Goal: Book appointment/travel/reservation

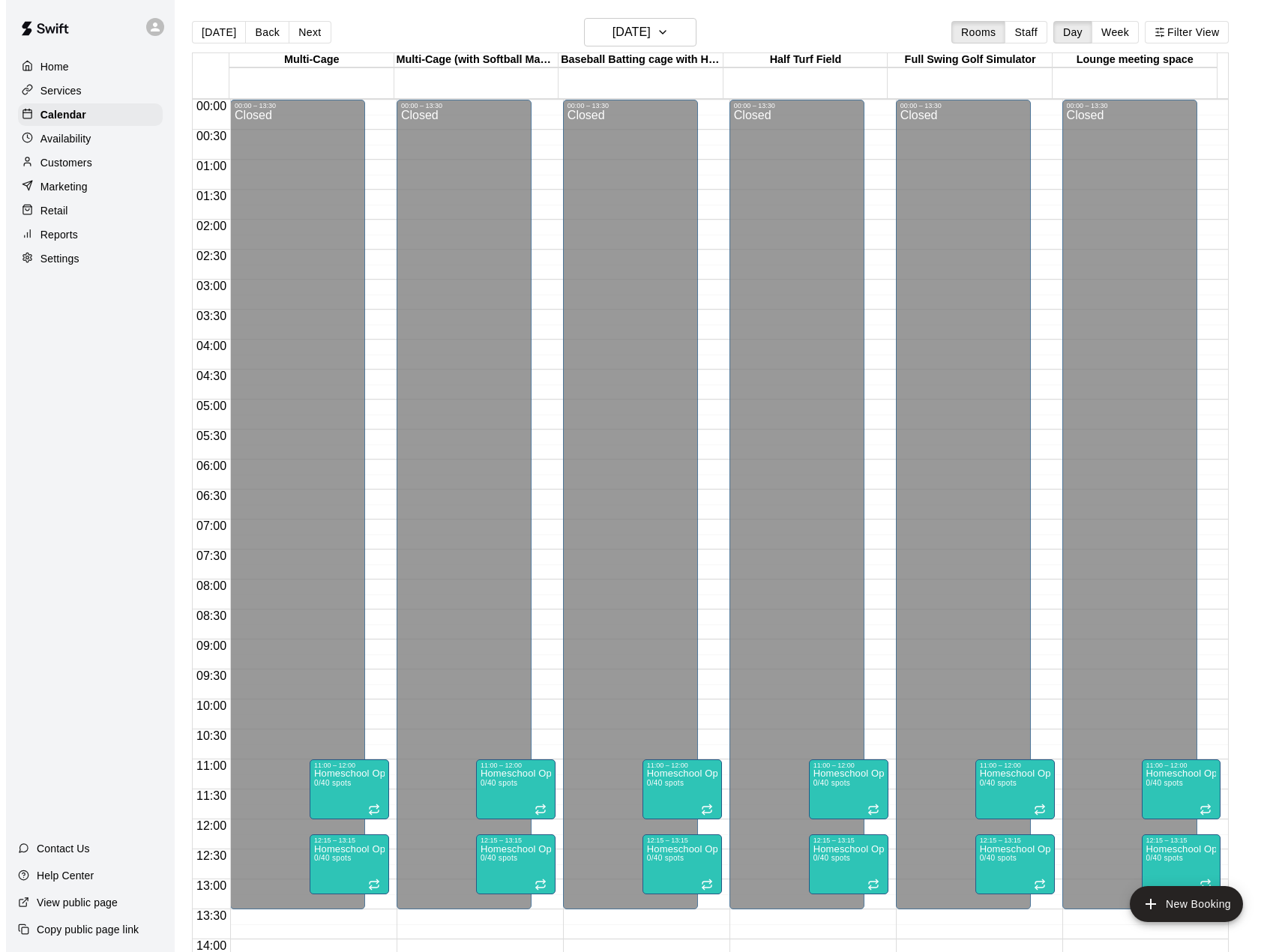
scroll to position [571, 0]
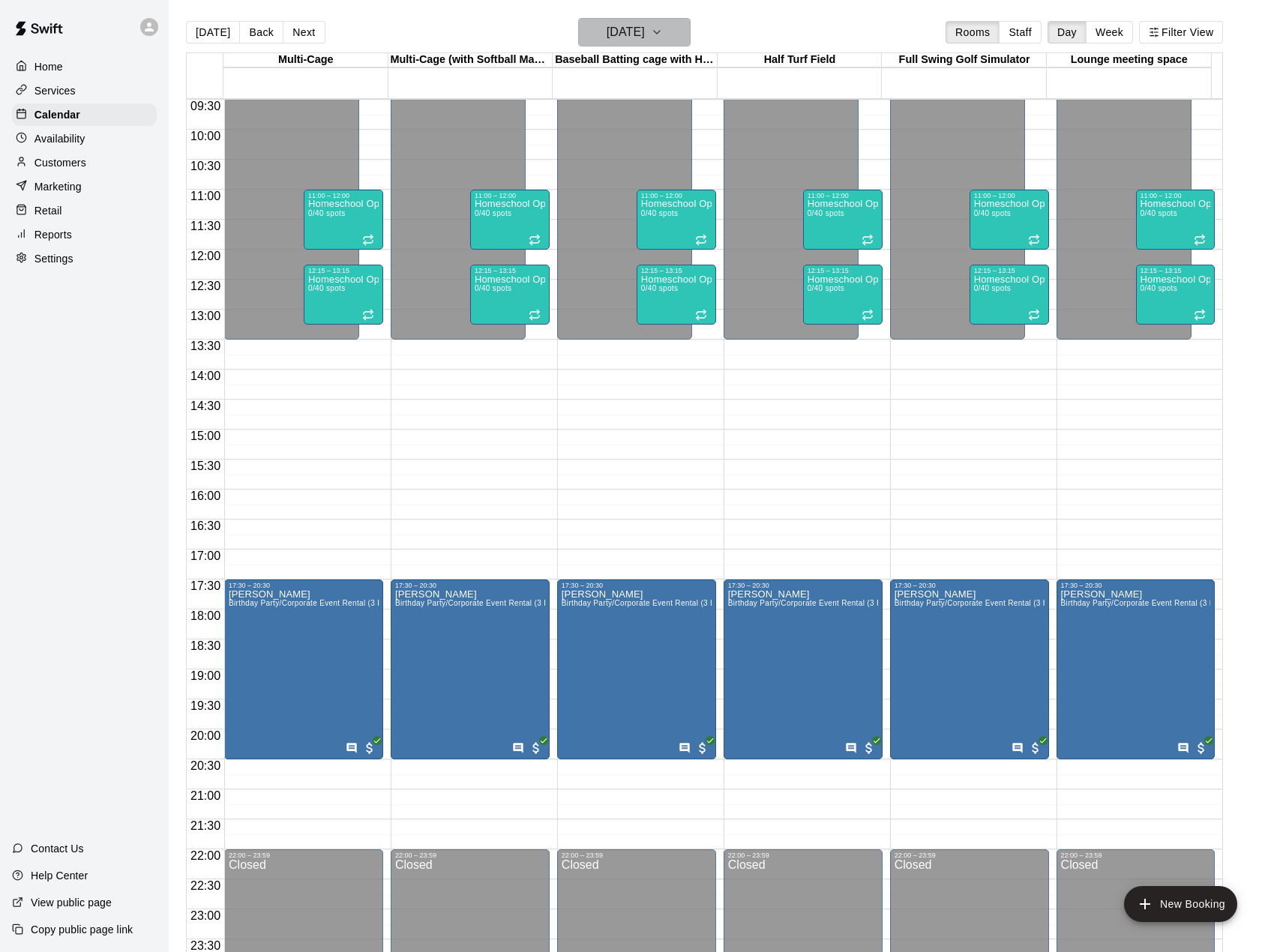
click at [645, 38] on h6 "[DATE]" at bounding box center [625, 31] width 38 height 21
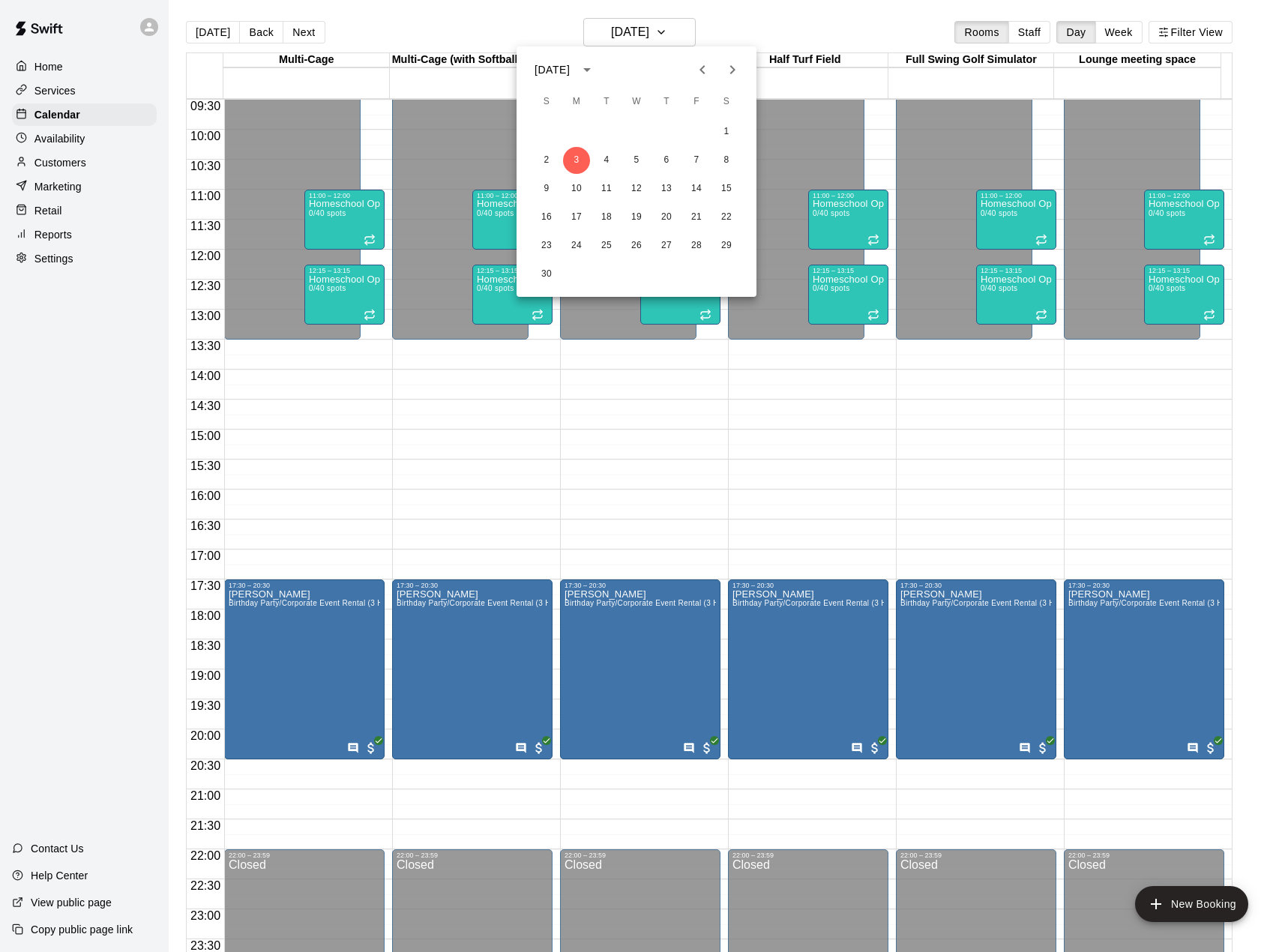
click at [591, 70] on icon "calendar view is open, switch to year view" at bounding box center [587, 70] width 8 height 4
click at [704, 192] on button "2025" at bounding box center [714, 192] width 54 height 27
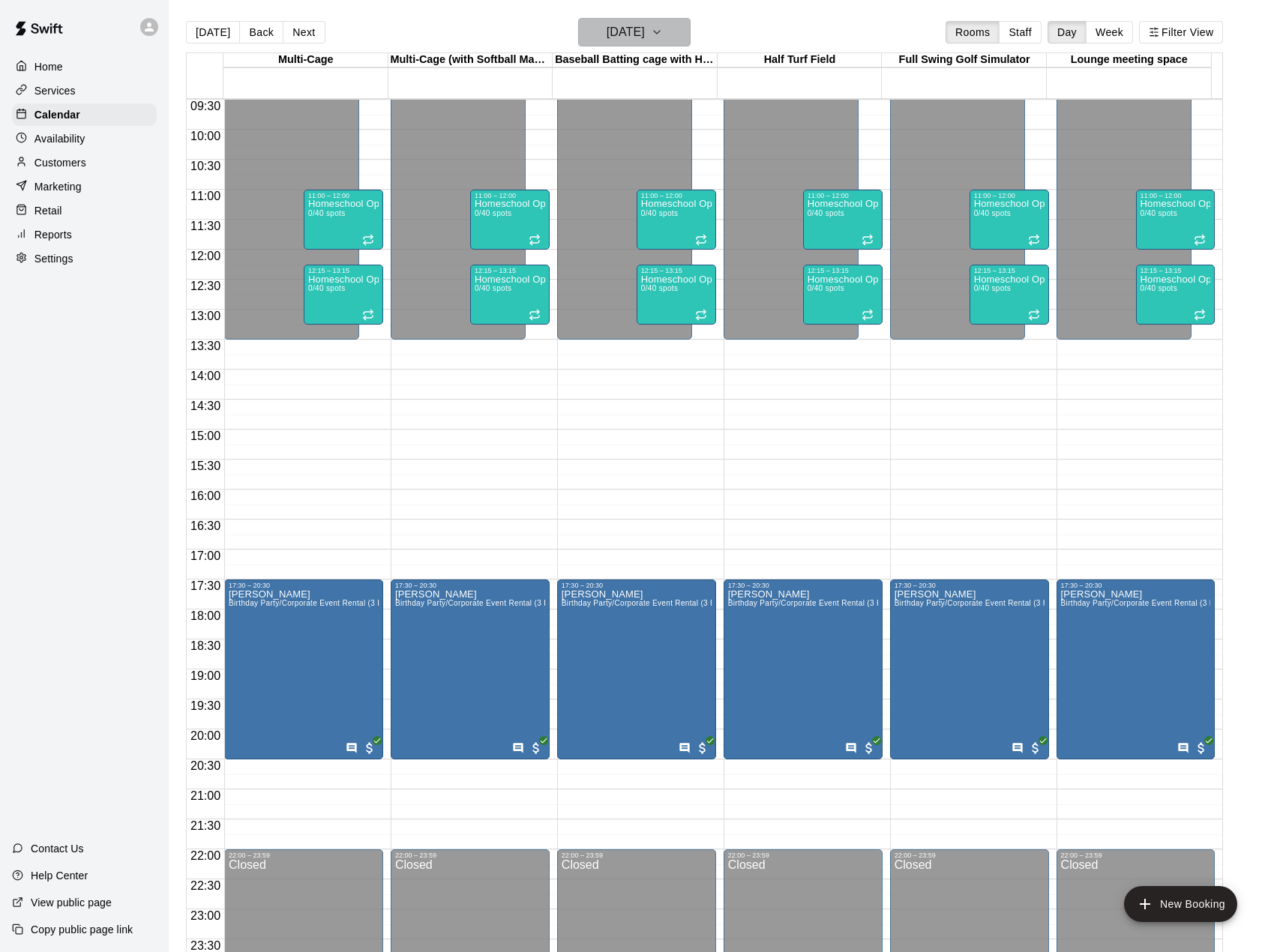
click at [675, 41] on button "[DATE]" at bounding box center [634, 31] width 113 height 28
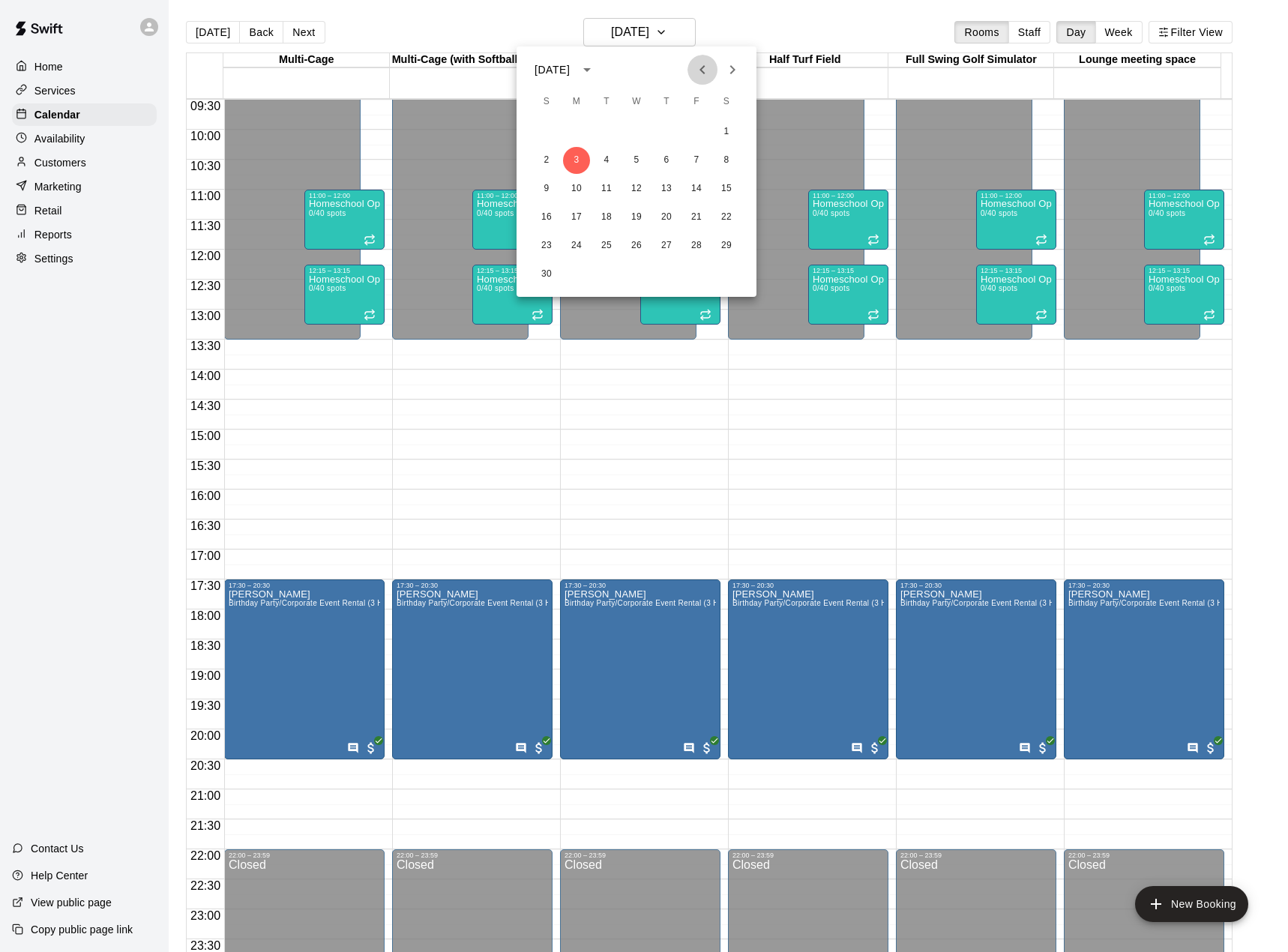
click at [704, 68] on icon "Previous month" at bounding box center [703, 69] width 18 height 18
click at [698, 164] on button "10" at bounding box center [697, 160] width 27 height 27
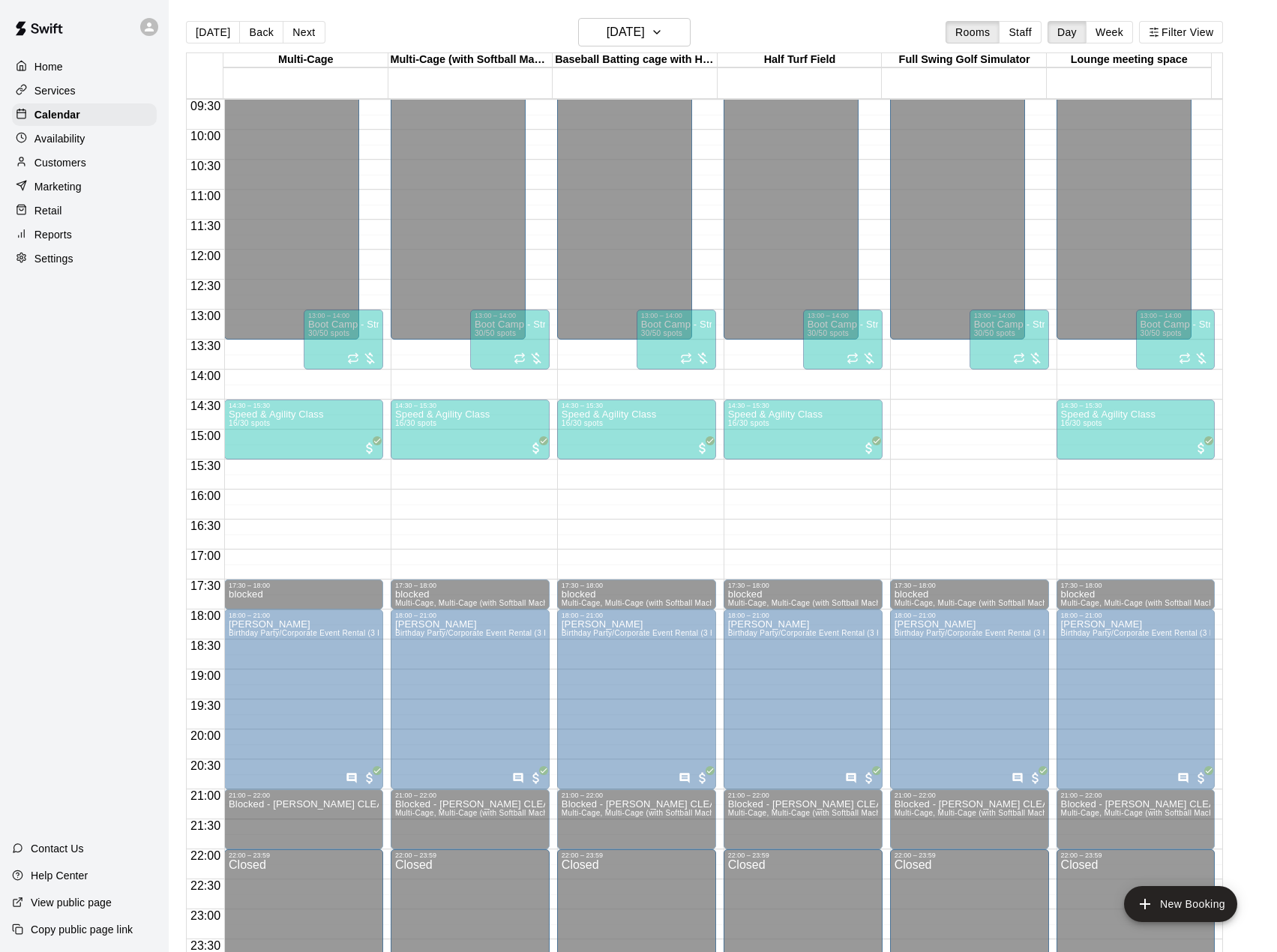
click at [474, 484] on span "Softball Pitching Machine" at bounding box center [440, 483] width 91 height 8
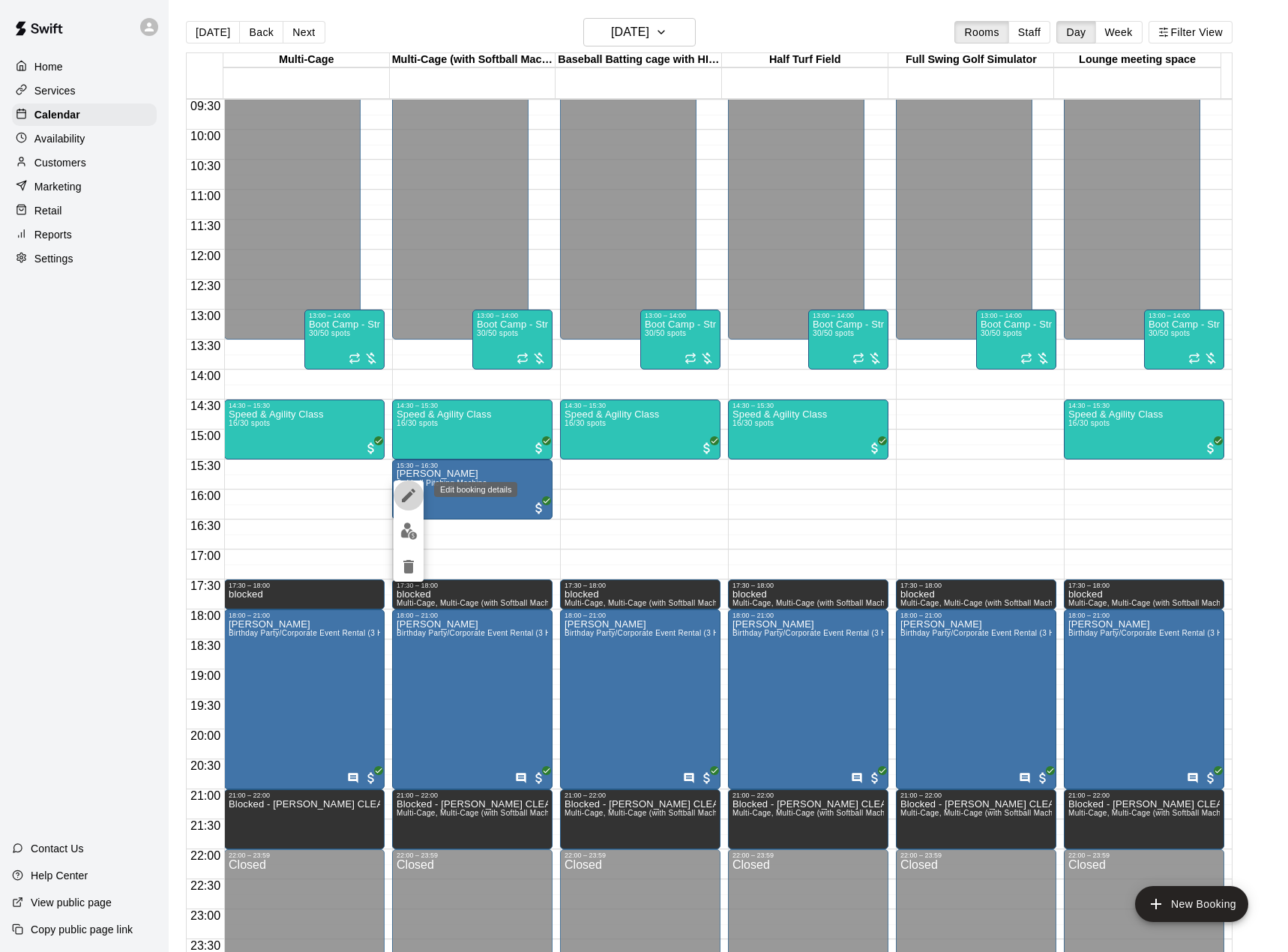
click at [414, 495] on icon "edit" at bounding box center [408, 495] width 18 height 18
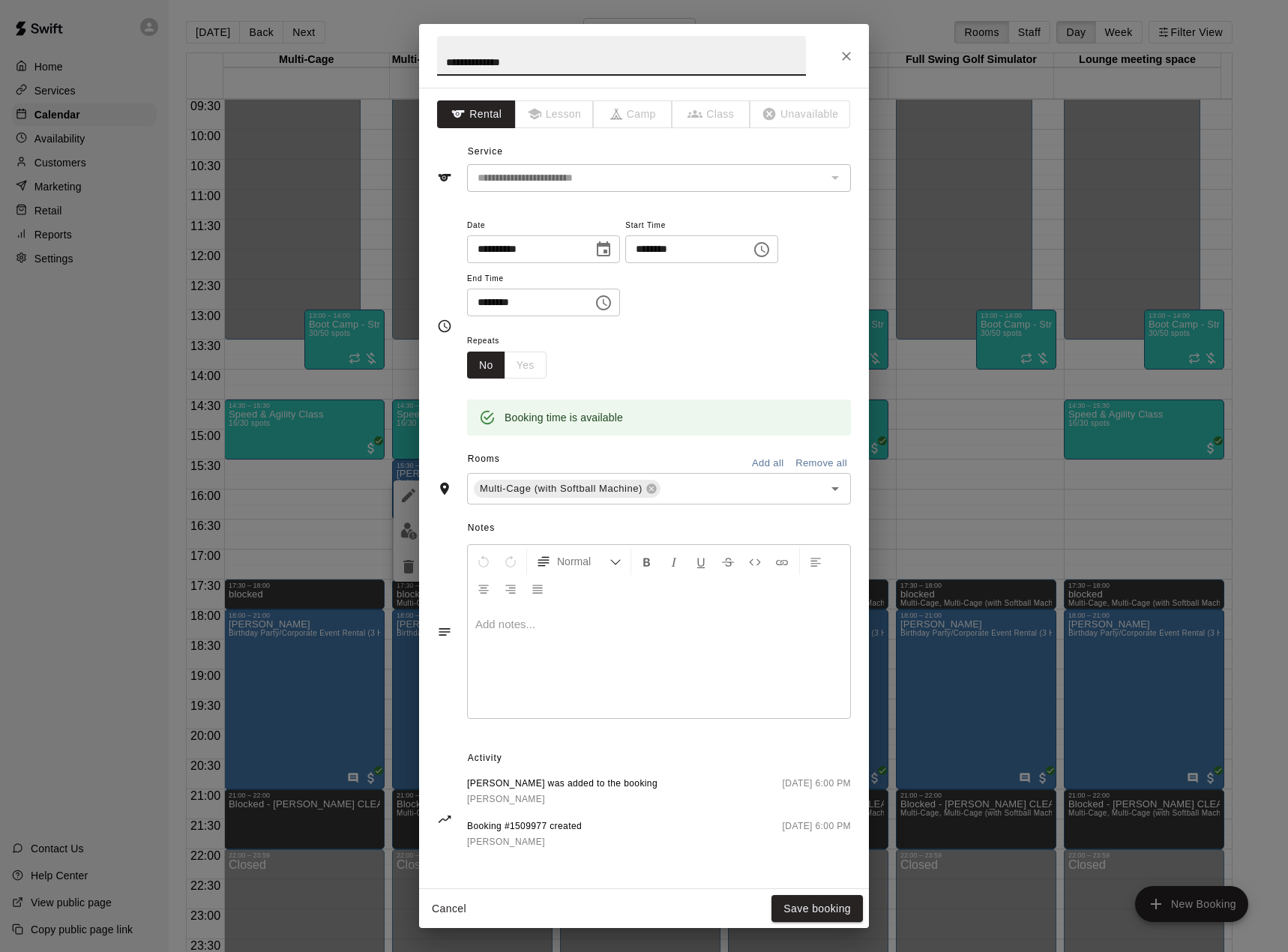
click at [765, 251] on icon "Choose time, selected time is 3:30 PM" at bounding box center [763, 249] width 5 height 7
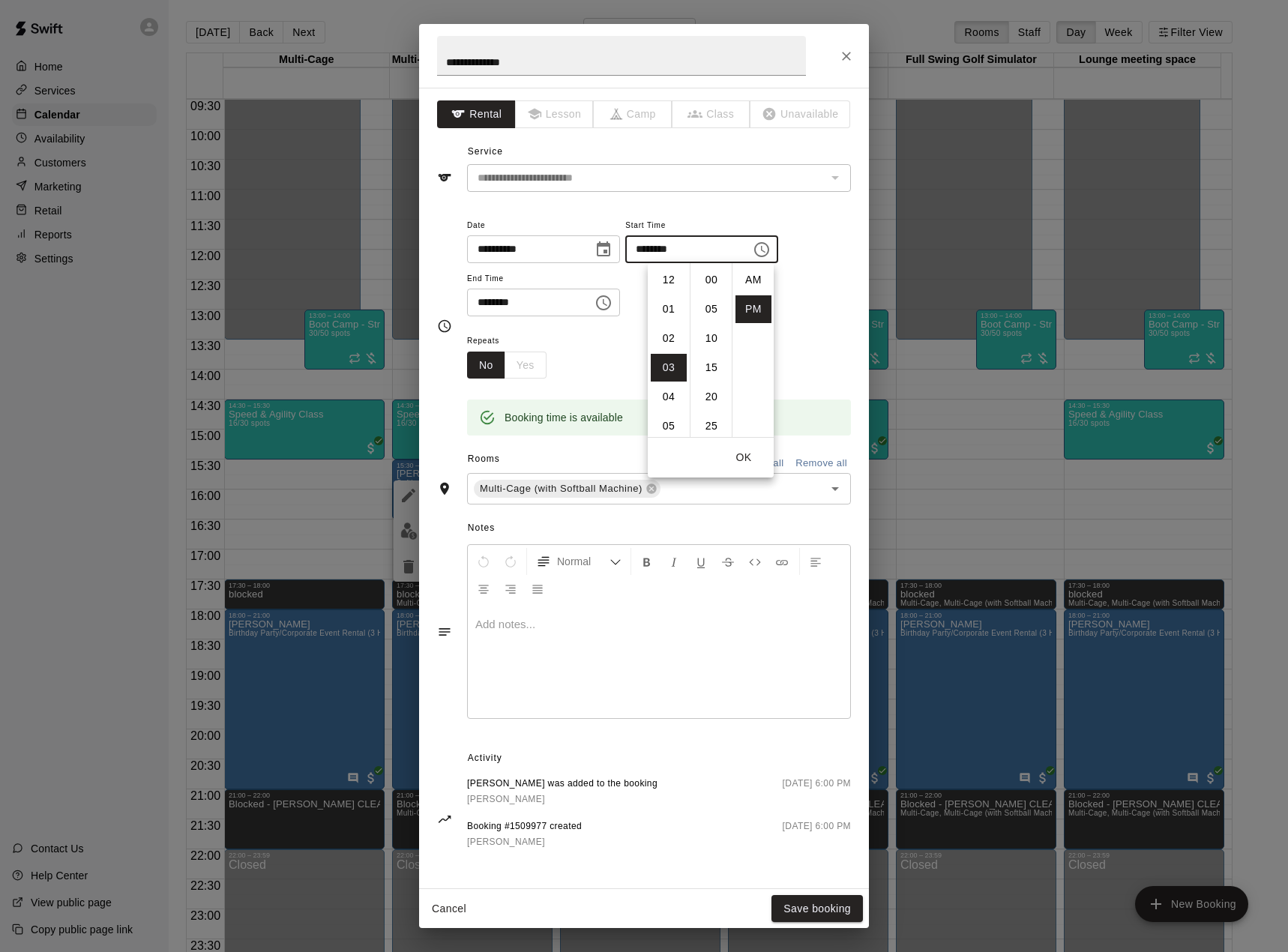
scroll to position [27, 0]
click at [666, 303] on li "04" at bounding box center [668, 309] width 36 height 27
click at [713, 283] on li "00" at bounding box center [712, 280] width 36 height 27
type input "********"
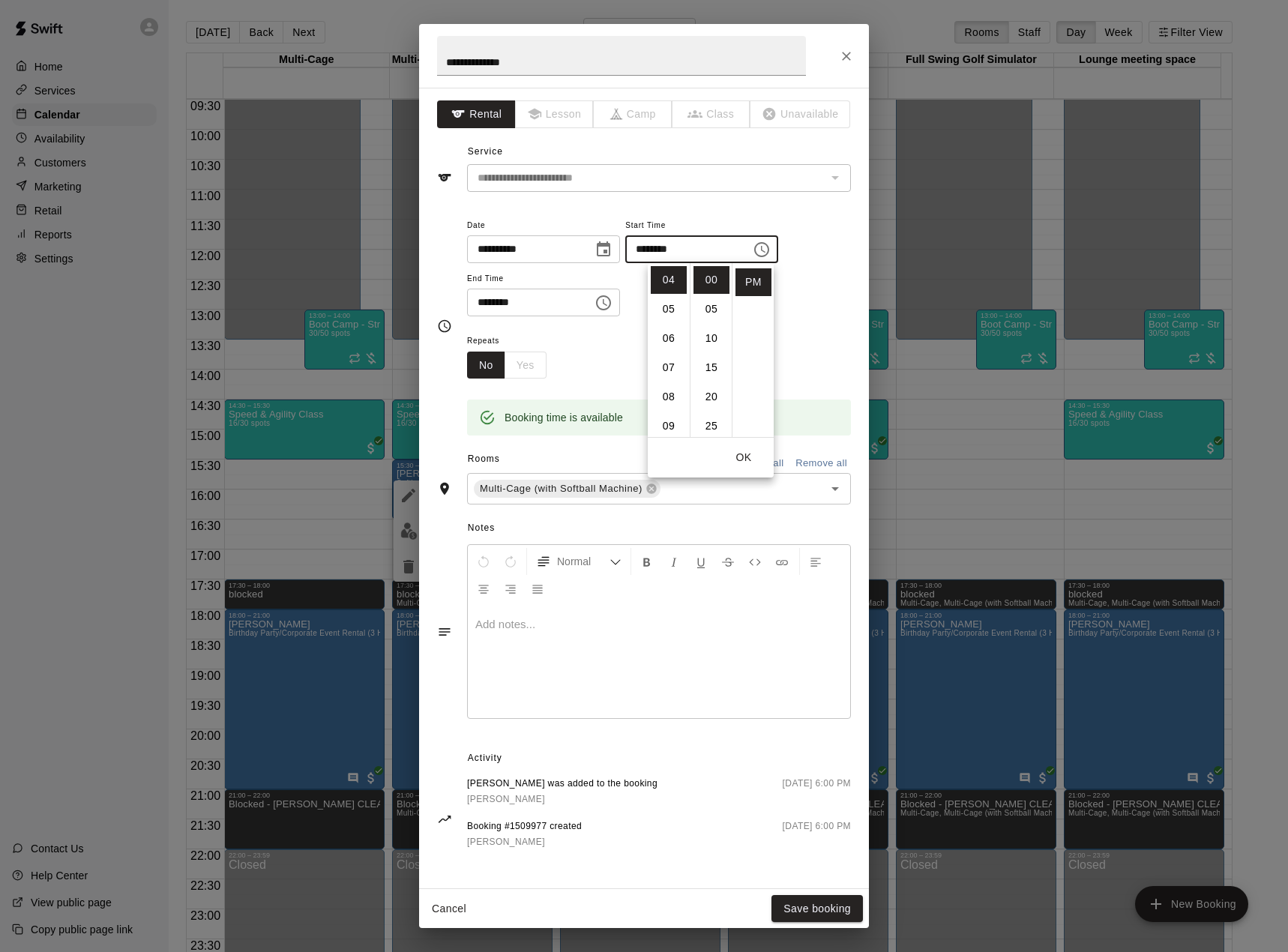
click at [613, 308] on icon "Choose time, selected time is 4:30 PM" at bounding box center [604, 302] width 18 height 18
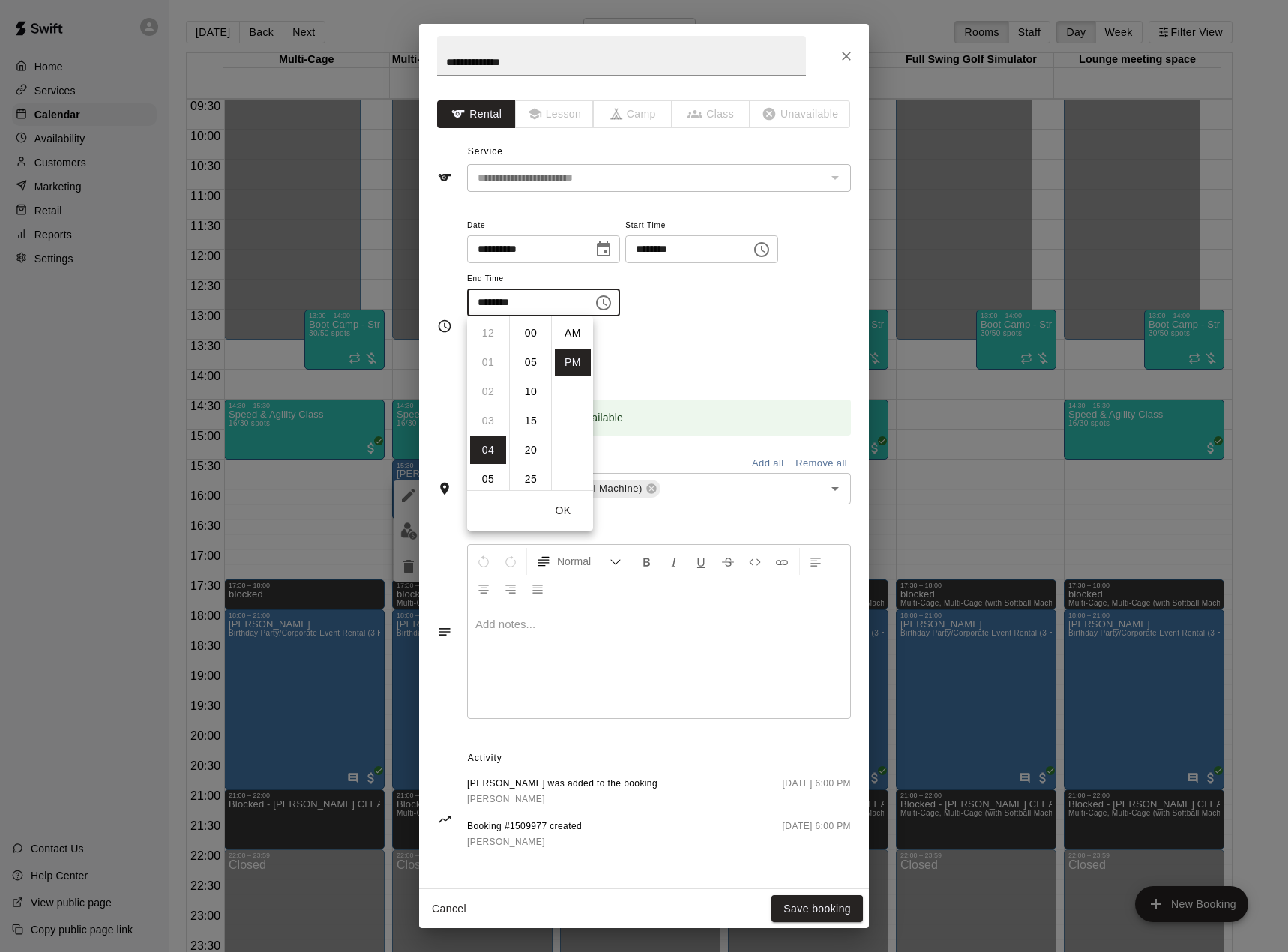
scroll to position [27, 0]
click at [490, 365] on li "05" at bounding box center [487, 362] width 36 height 27
drag, startPoint x: 534, startPoint y: 336, endPoint x: 615, endPoint y: 332, distance: 81.1
click at [534, 335] on li "00" at bounding box center [530, 333] width 36 height 27
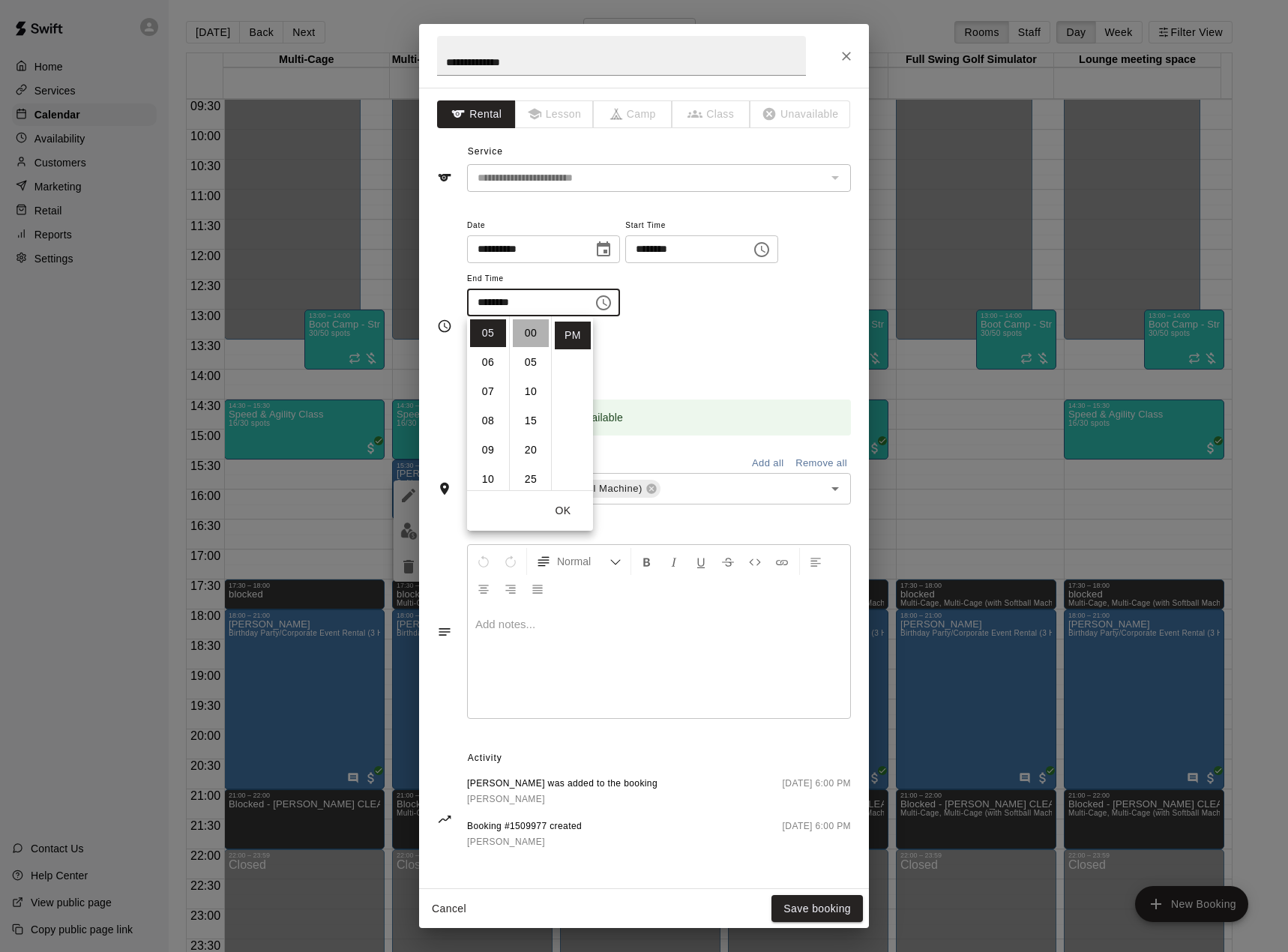
type input "********"
click at [693, 321] on div "**********" at bounding box center [659, 274] width 384 height 116
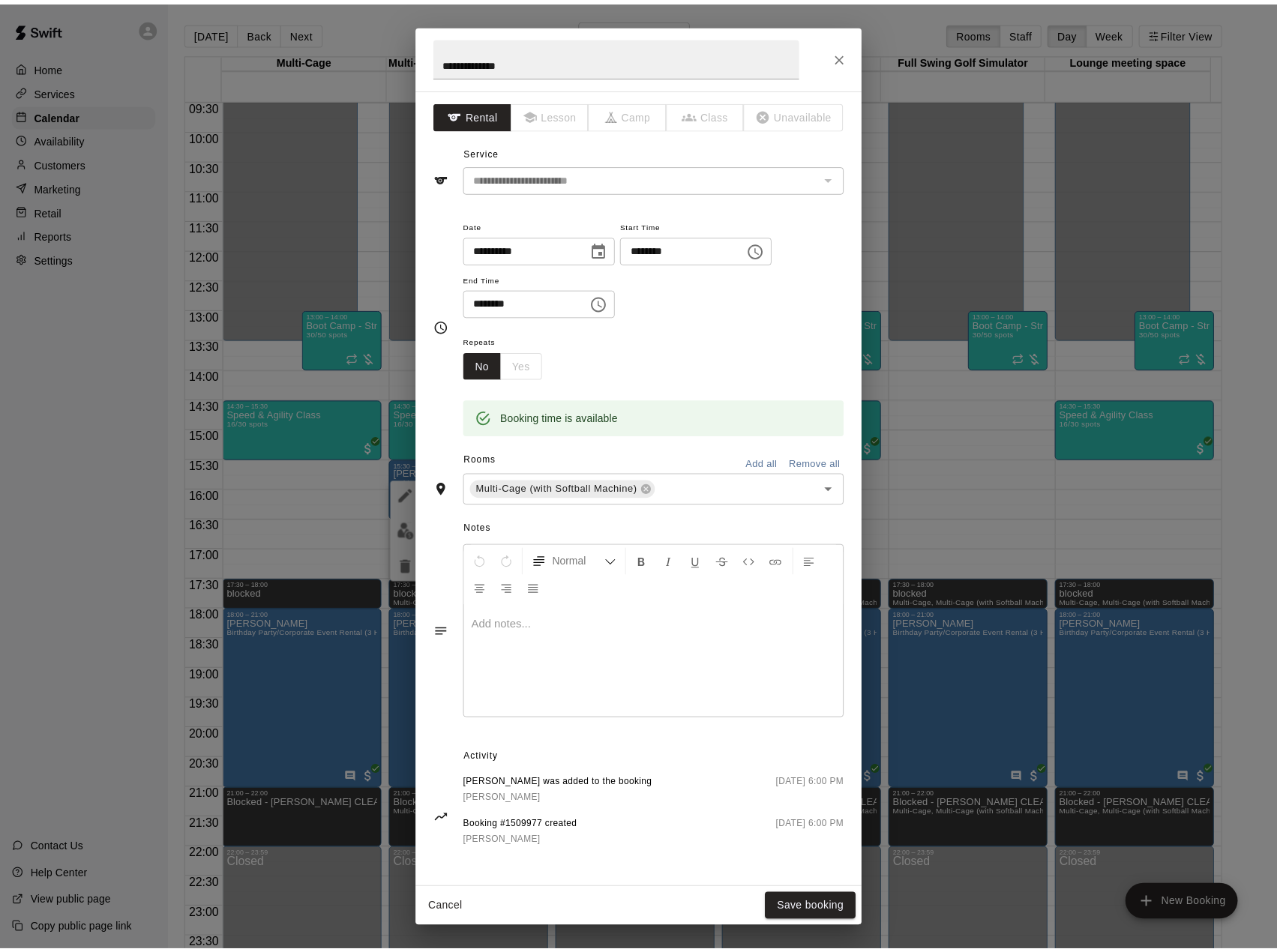
scroll to position [2, 0]
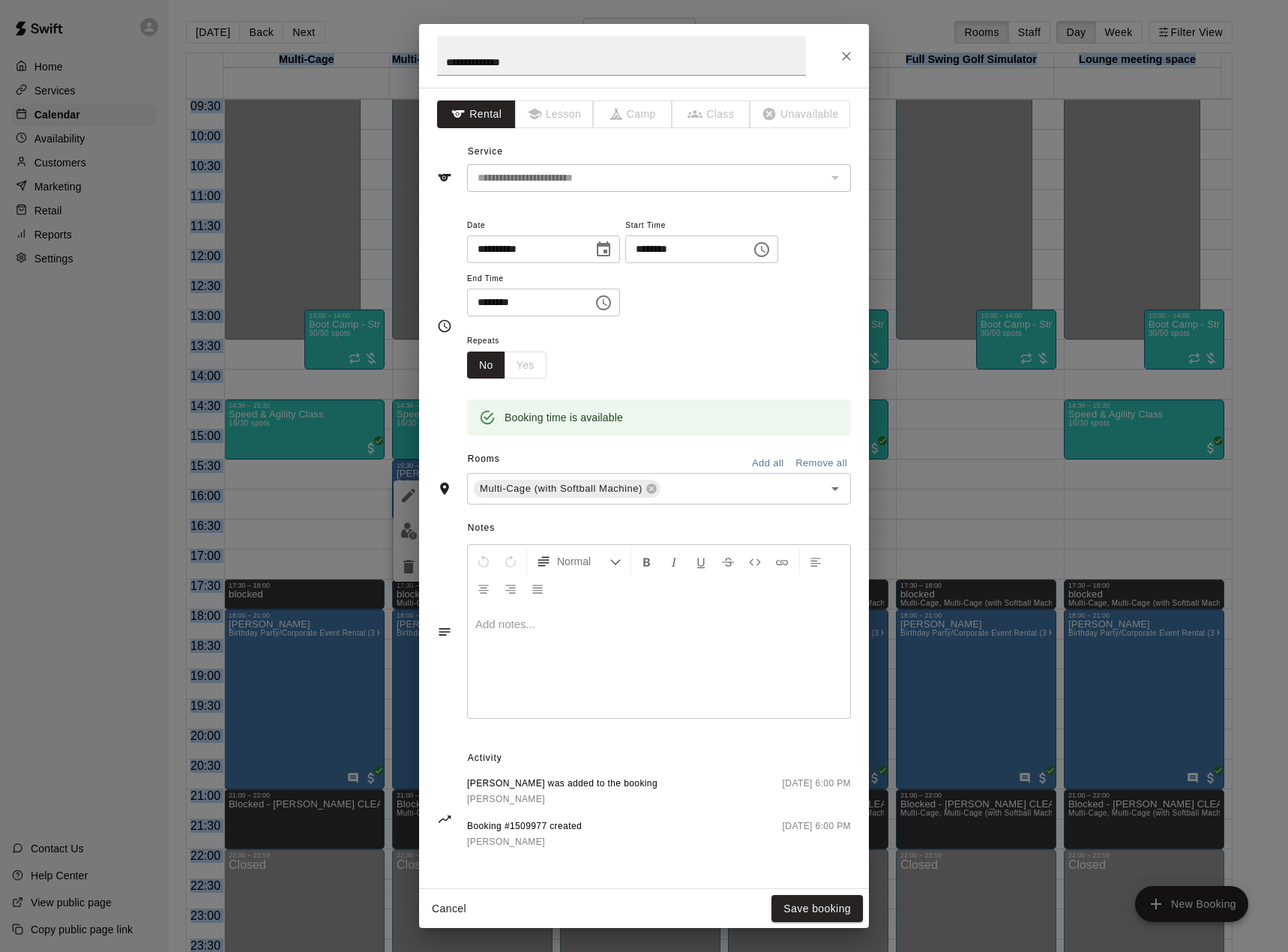
drag, startPoint x: 810, startPoint y: 35, endPoint x: 811, endPoint y: -5, distance: 40.0
click at [811, 0] on html "Home Services Calendar Availability Customers Marketing Retail Reports Settings…" at bounding box center [644, 488] width 1288 height 976
click at [826, 915] on button "Save booking" at bounding box center [816, 909] width 91 height 27
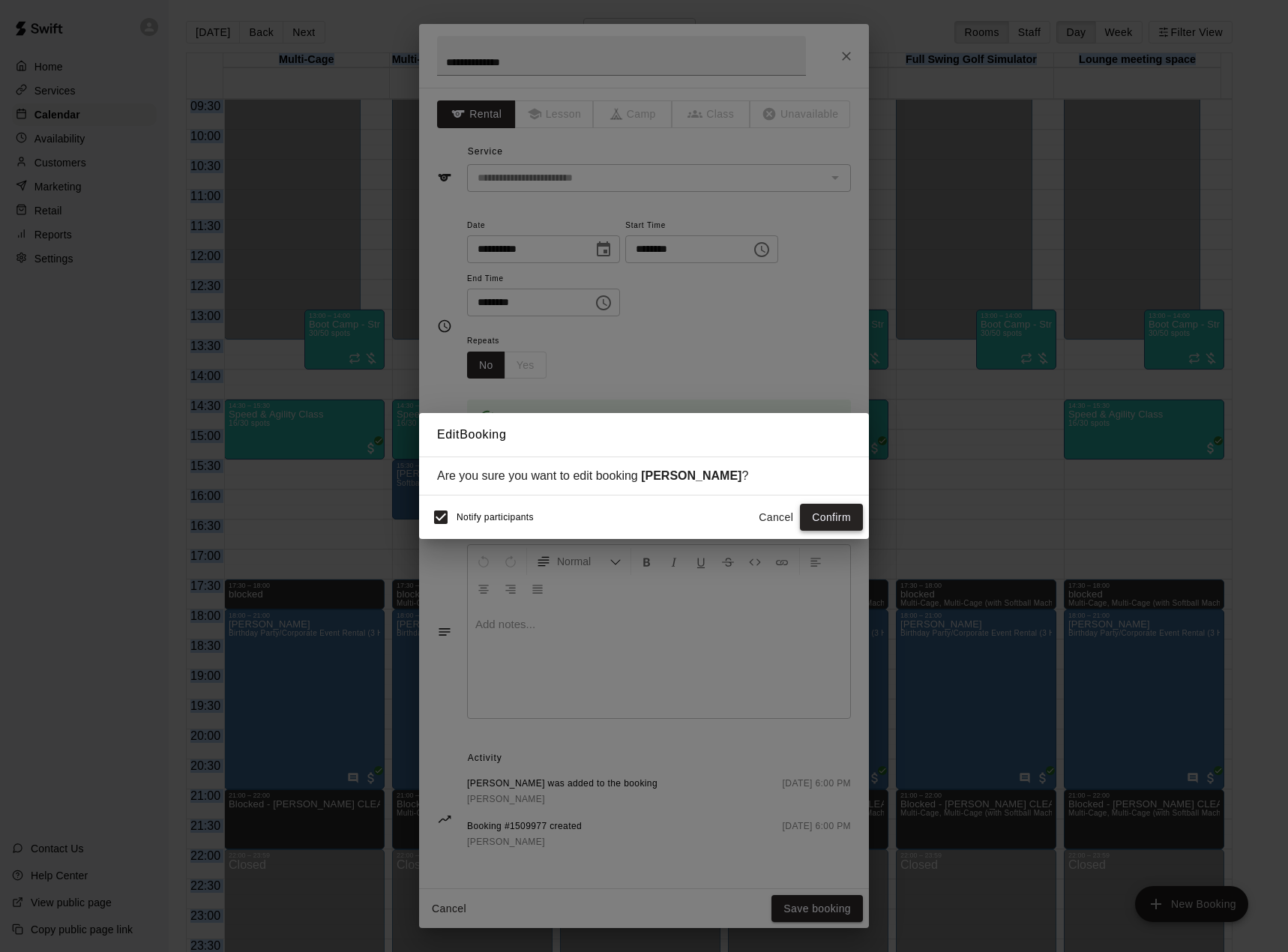
click at [834, 520] on button "Confirm" at bounding box center [832, 518] width 63 height 27
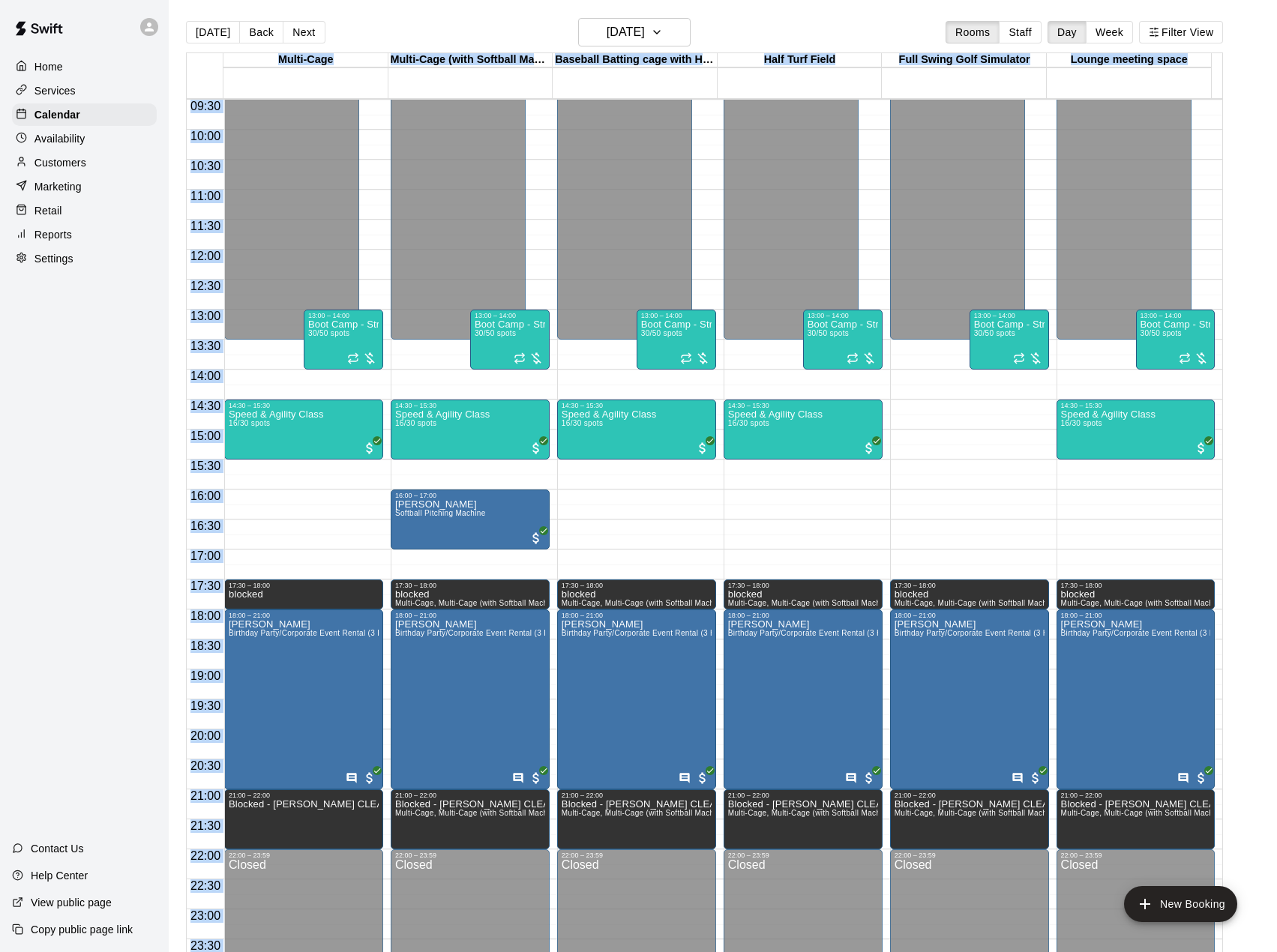
click at [437, 467] on div "00:00 – 13:30 Closed 14:30 – 15:30 Speed & Agility Class 16/30 spots 13:00 – 14…" at bounding box center [470, 249] width 159 height 1439
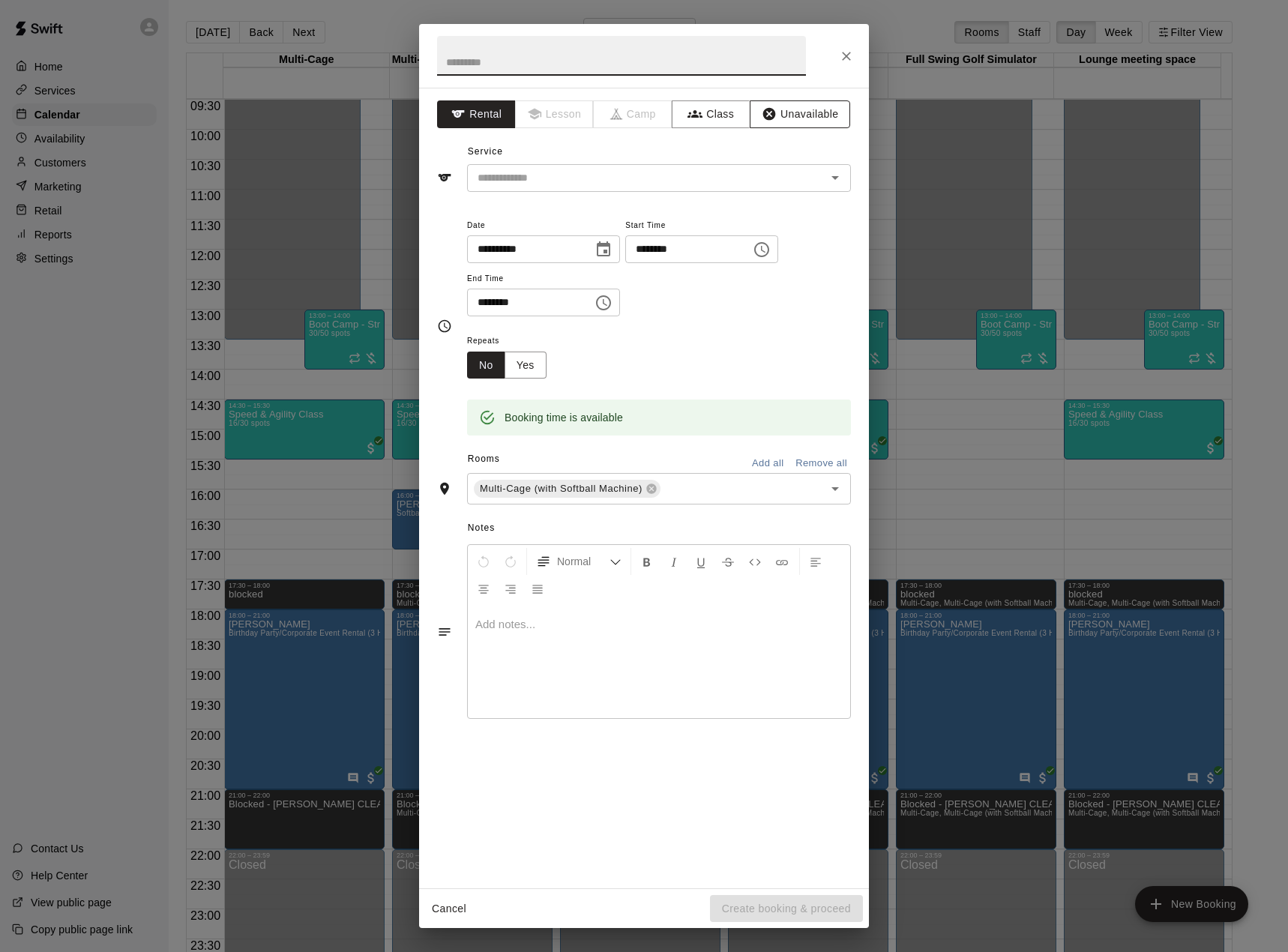
click at [788, 115] on button "Unavailable" at bounding box center [800, 114] width 101 height 27
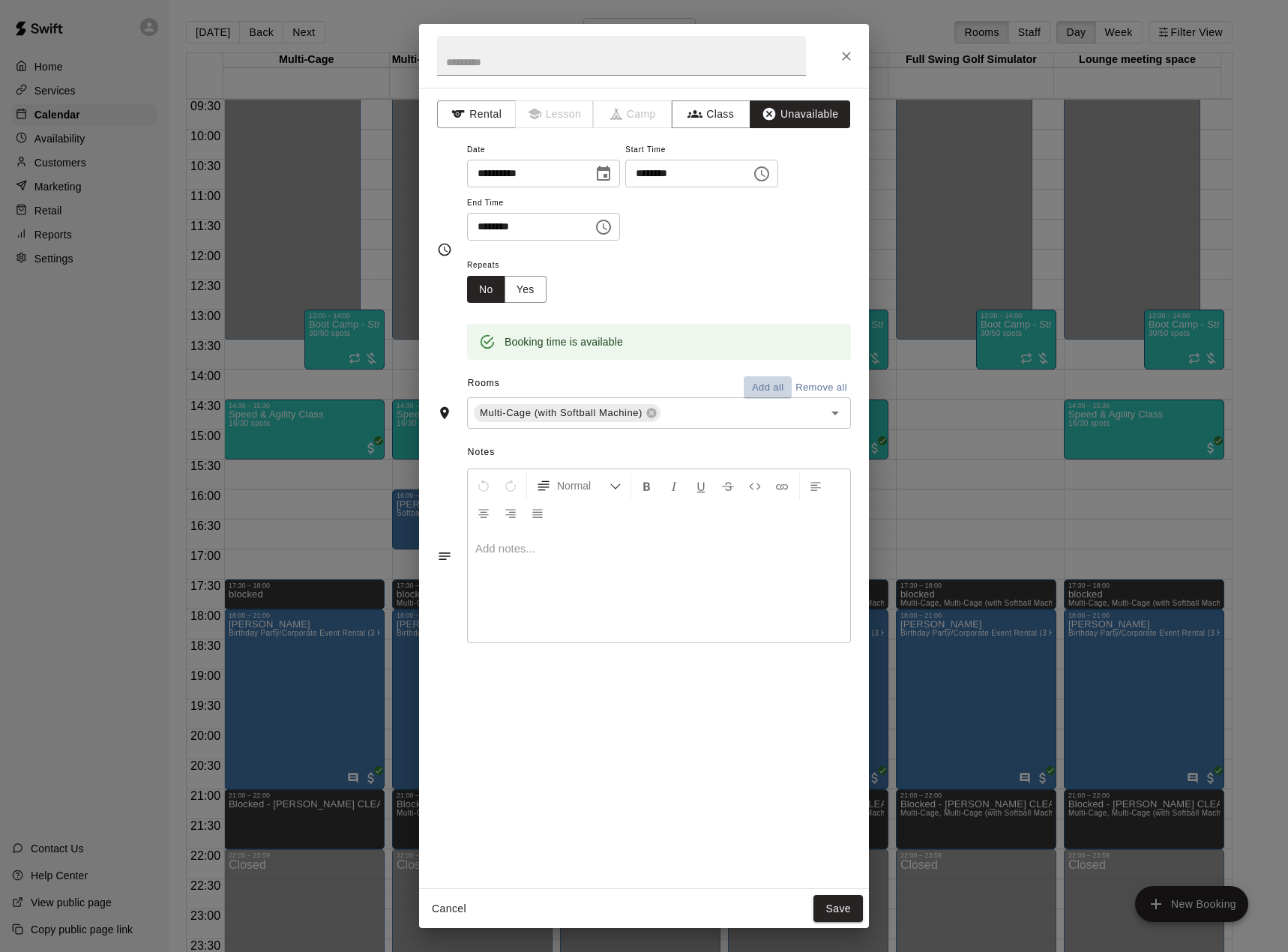
click at [772, 386] on button "Add all" at bounding box center [767, 388] width 48 height 23
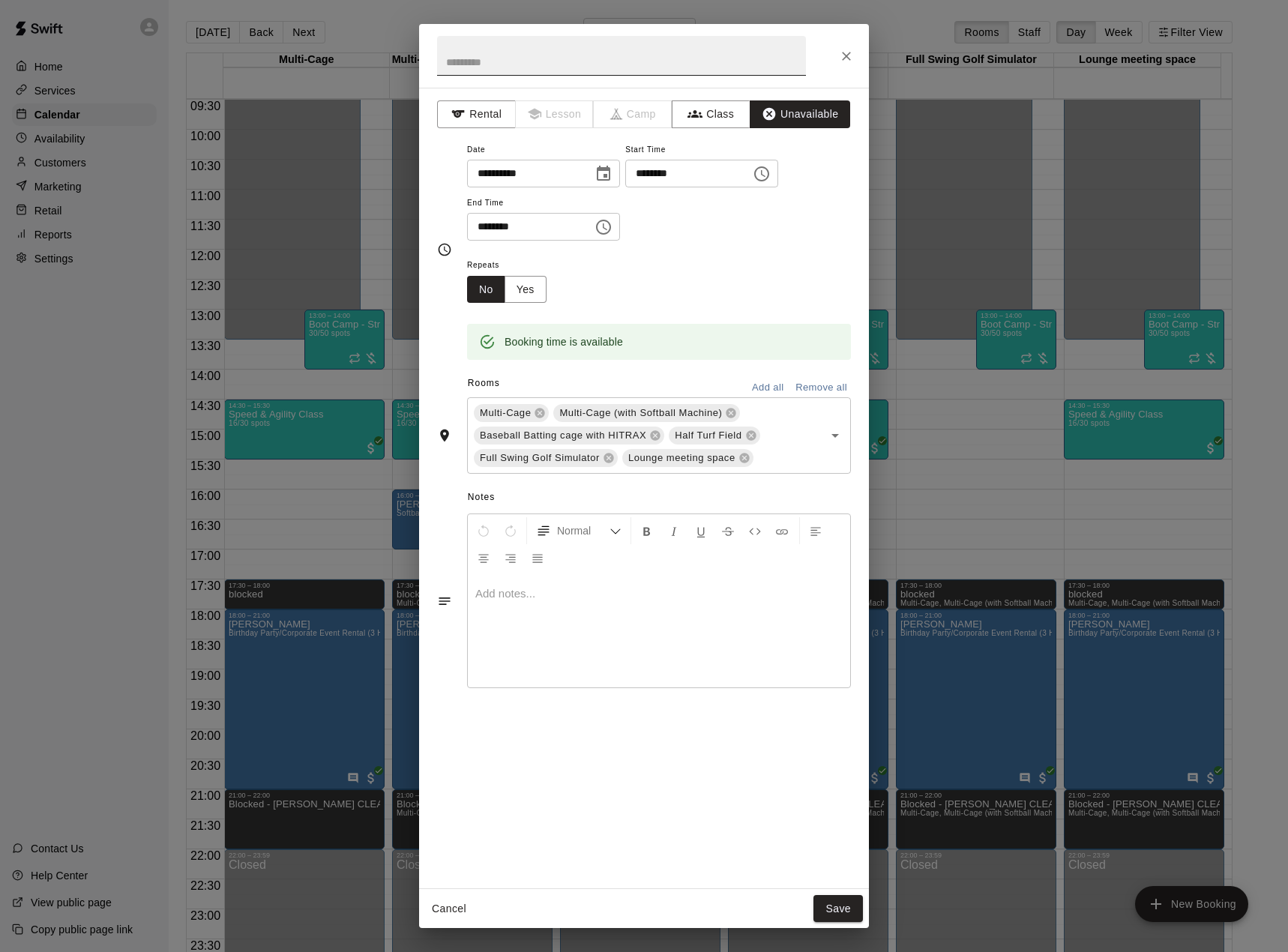
click at [523, 56] on input "text" at bounding box center [621, 56] width 369 height 40
type input "*******"
click at [842, 910] on button "Save" at bounding box center [838, 909] width 50 height 27
